Goal: Check status: Check status

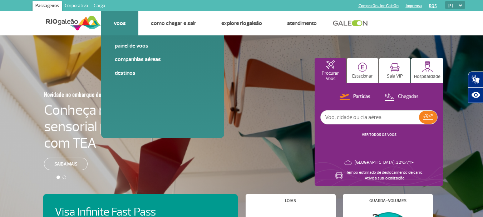
click at [132, 48] on link "Painel de voos" at bounding box center [163, 46] width 96 height 8
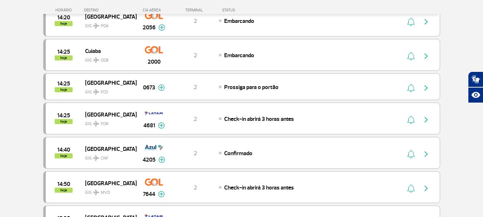
scroll to position [429, 0]
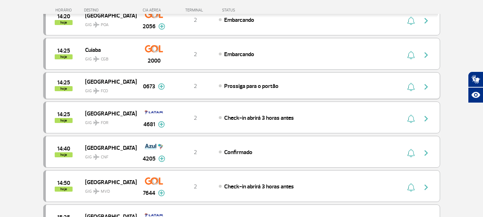
click at [111, 89] on span "GIG FCO" at bounding box center [108, 89] width 46 height 10
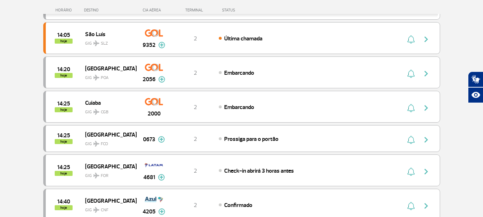
scroll to position [415, 0]
